Goal: Check status: Check status

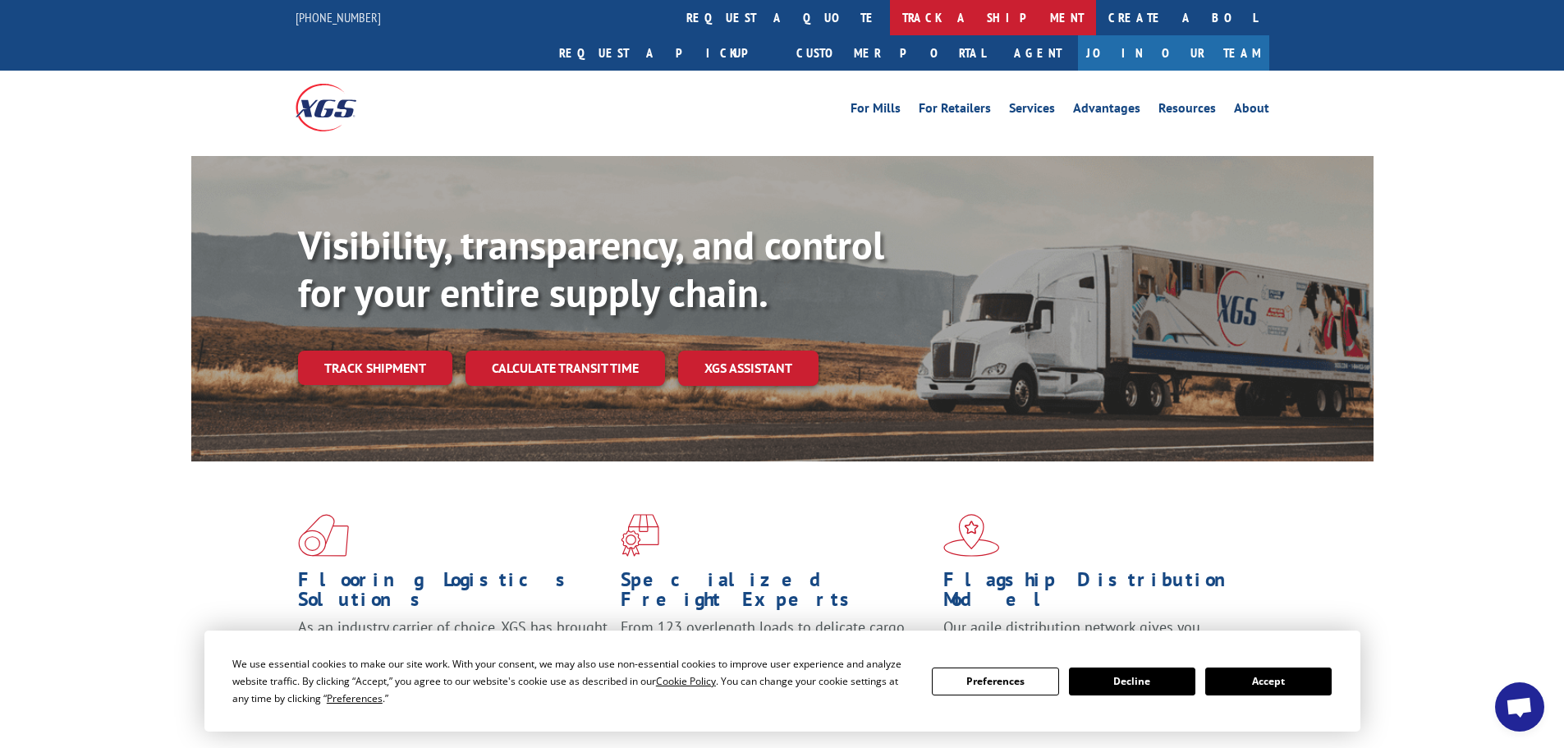
click at [890, 11] on link "track a shipment" at bounding box center [993, 17] width 206 height 35
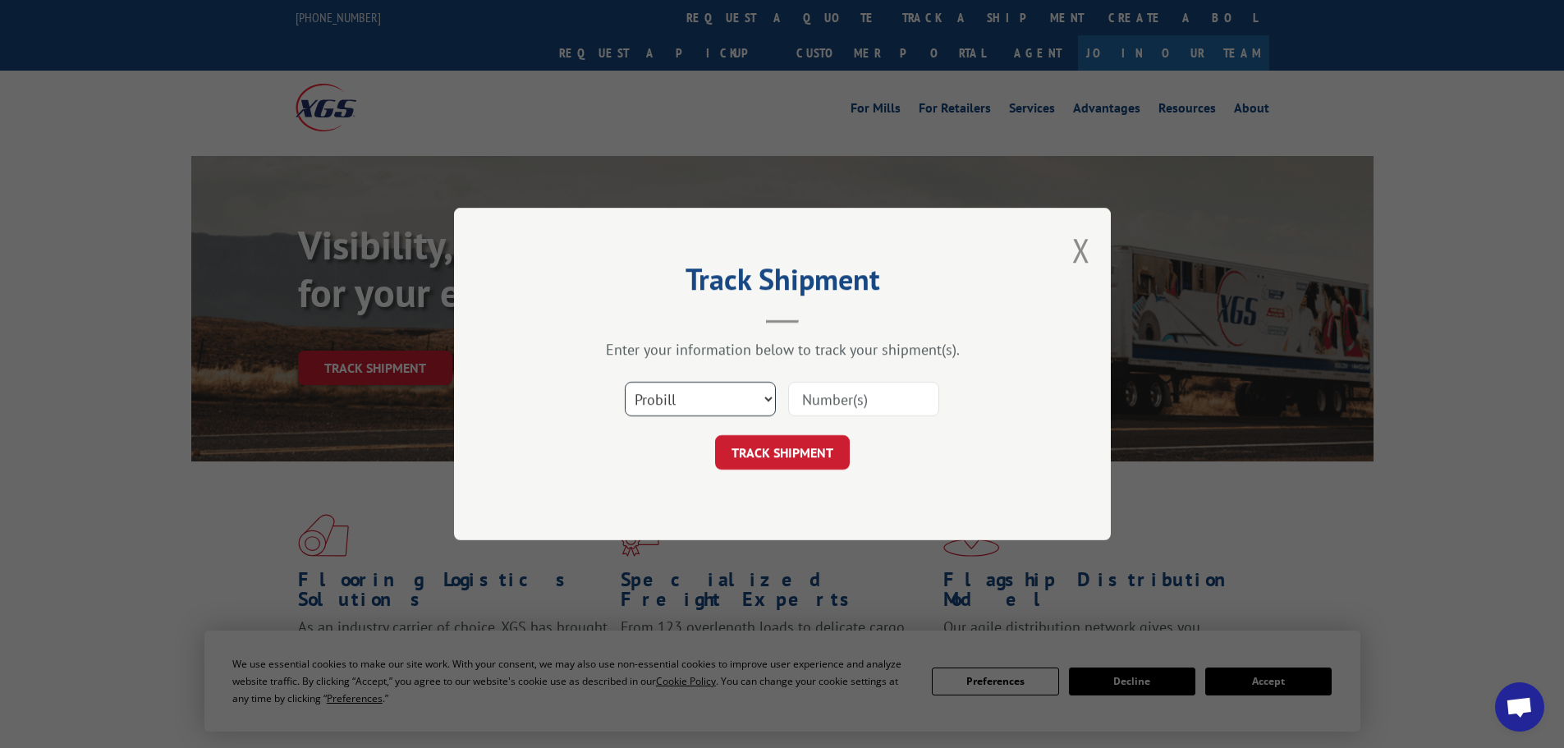
click at [746, 394] on select "Select category... Probill BOL PO" at bounding box center [700, 399] width 151 height 34
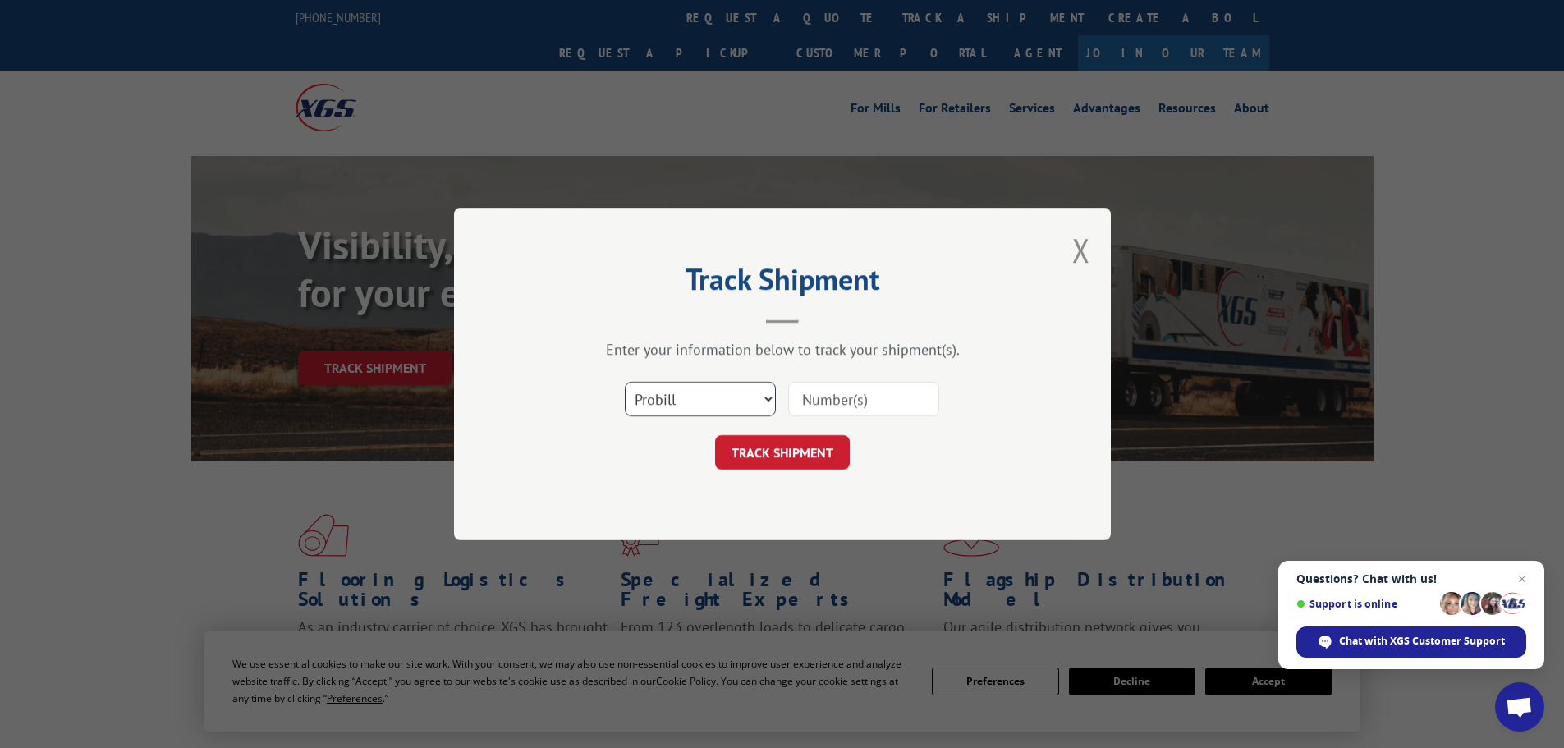
select select "po"
click at [625, 382] on select "Select category... Probill BOL PO" at bounding box center [700, 399] width 151 height 34
click at [840, 396] on input at bounding box center [863, 399] width 151 height 34
type input "47539880"
click at [777, 463] on button "TRACK SHIPMENT" at bounding box center [782, 452] width 135 height 34
